Goal: Find specific page/section: Find specific page/section

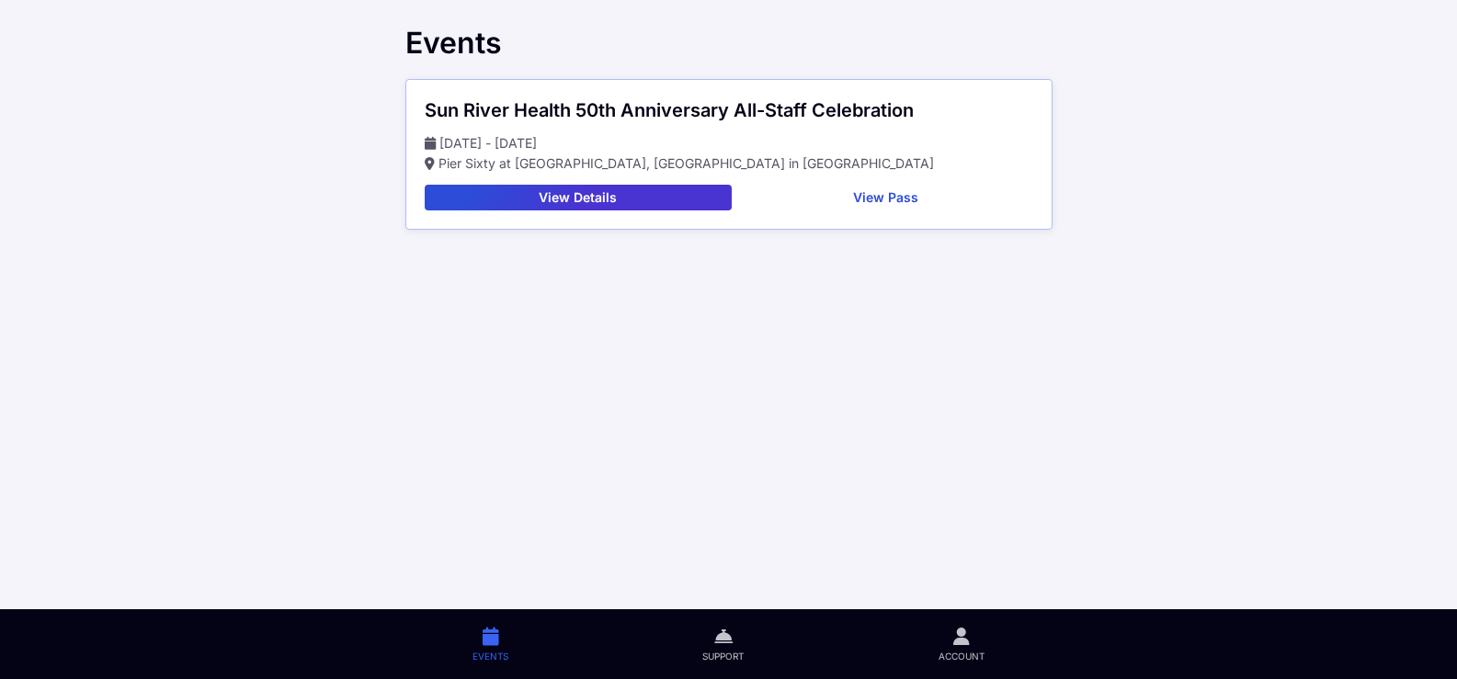
click at [965, 657] on span "Account" at bounding box center [961, 656] width 46 height 13
